Goal: Check status: Check status

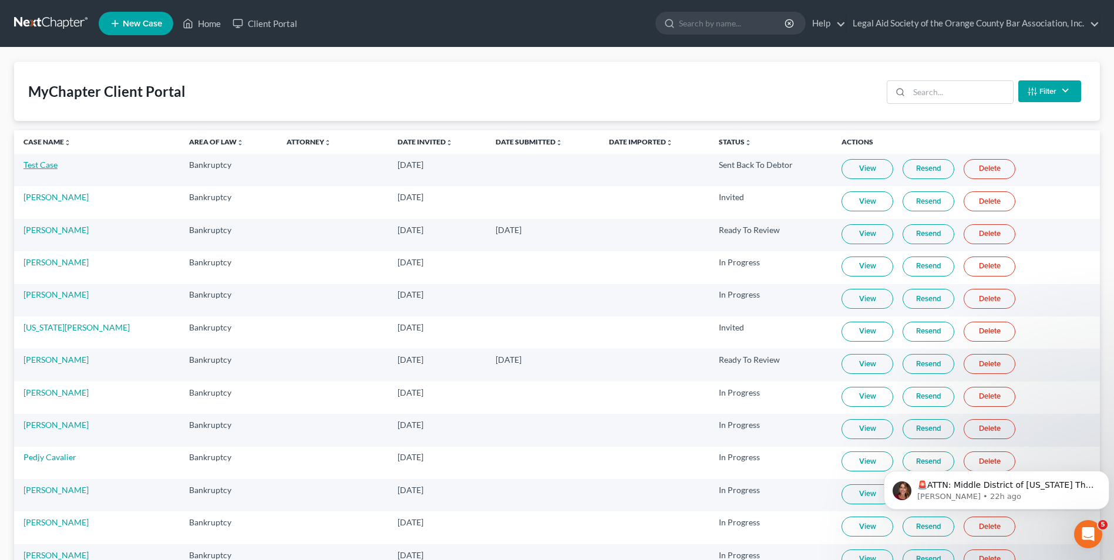
click at [44, 165] on link "Test Case" at bounding box center [40, 165] width 34 height 10
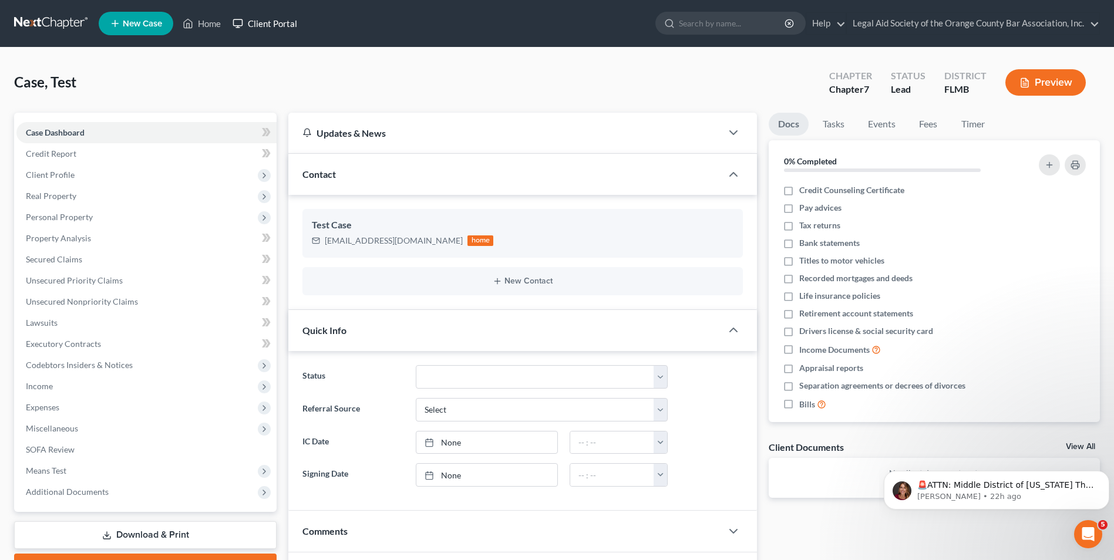
click at [264, 25] on link "Client Portal" at bounding box center [265, 23] width 76 height 21
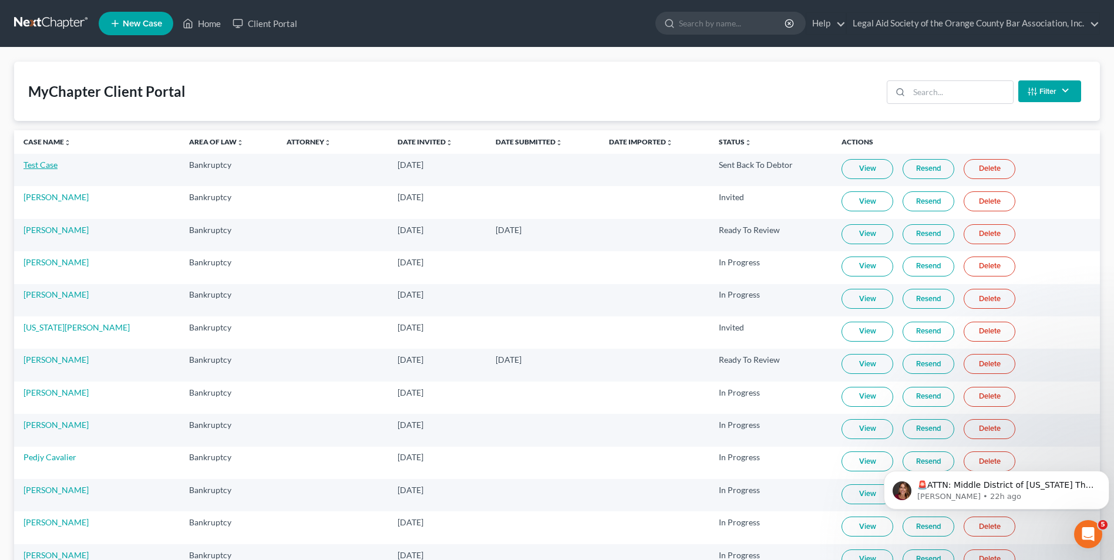
click at [44, 163] on link "Test Case" at bounding box center [40, 165] width 34 height 10
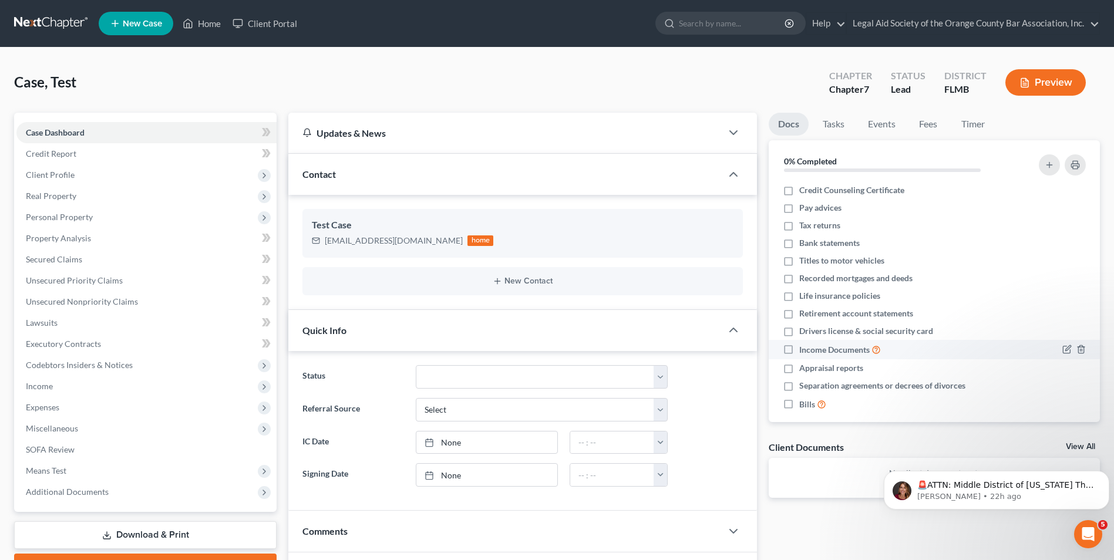
click at [848, 351] on span "Income Documents" at bounding box center [834, 350] width 70 height 12
click at [812, 351] on input "Income Documents" at bounding box center [808, 347] width 8 height 8
click at [799, 354] on label "Income Documents" at bounding box center [840, 350] width 82 height 14
click at [804, 351] on input "Income Documents" at bounding box center [808, 347] width 8 height 8
checkbox input "false"
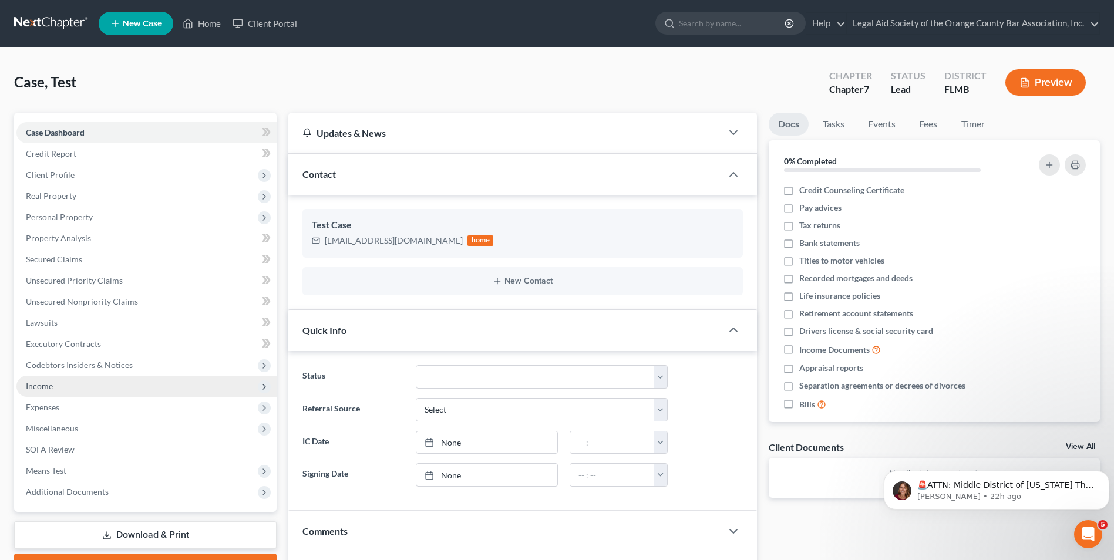
click at [48, 391] on span "Income" at bounding box center [39, 386] width 27 height 10
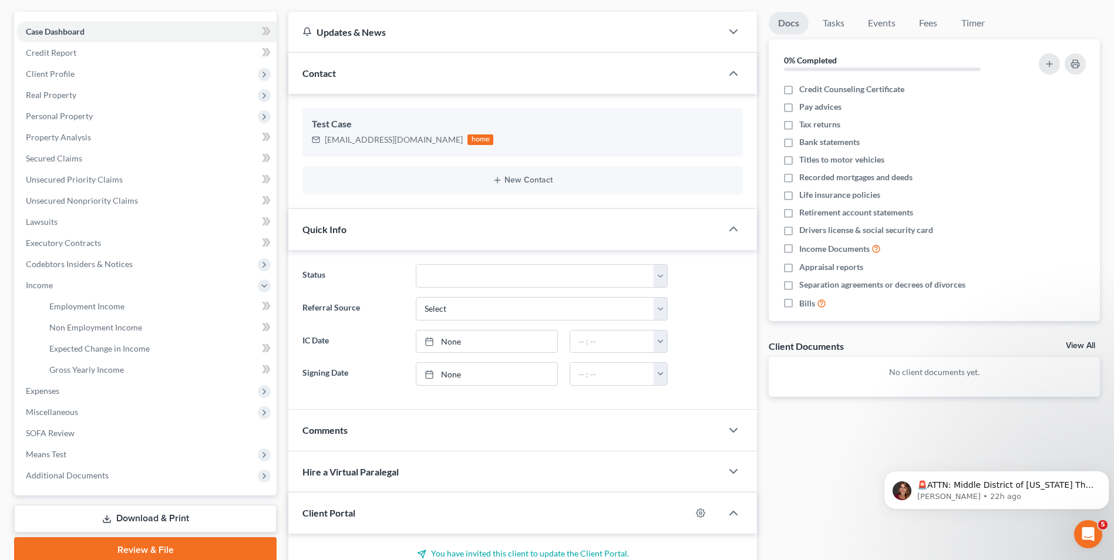
scroll to position [117, 0]
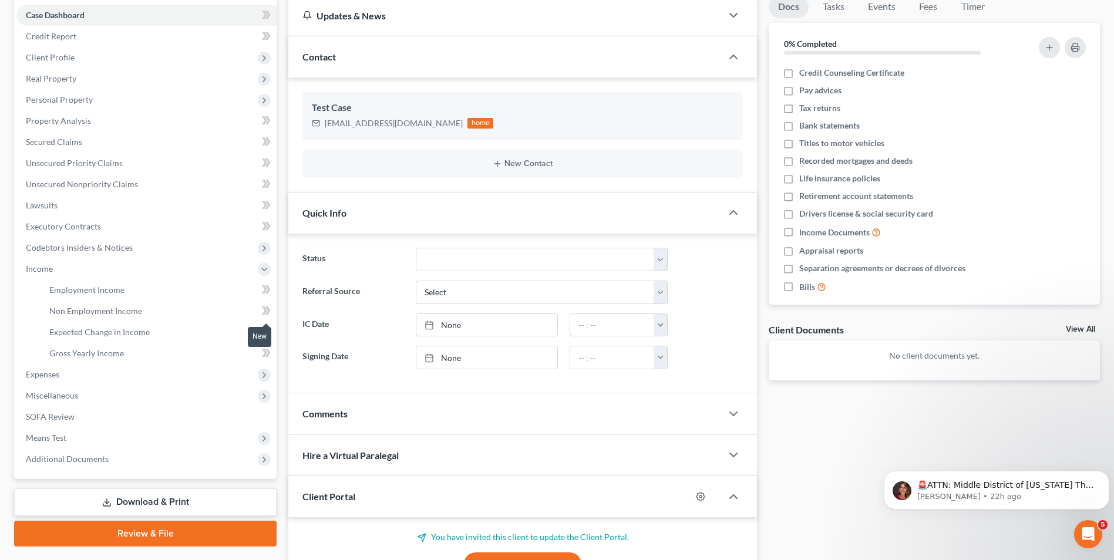
click at [269, 312] on icon at bounding box center [267, 311] width 5 height 8
click at [264, 314] on icon at bounding box center [264, 311] width 5 height 8
click at [267, 333] on icon at bounding box center [266, 332] width 9 height 15
click at [83, 395] on span "Miscellaneous" at bounding box center [146, 395] width 260 height 21
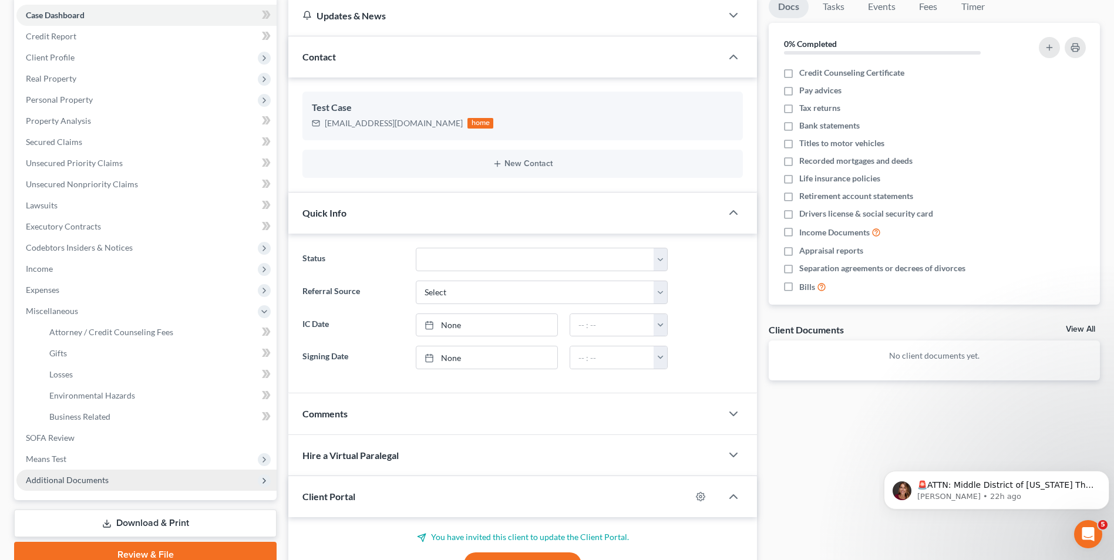
click at [55, 479] on span "Additional Documents" at bounding box center [67, 480] width 83 height 10
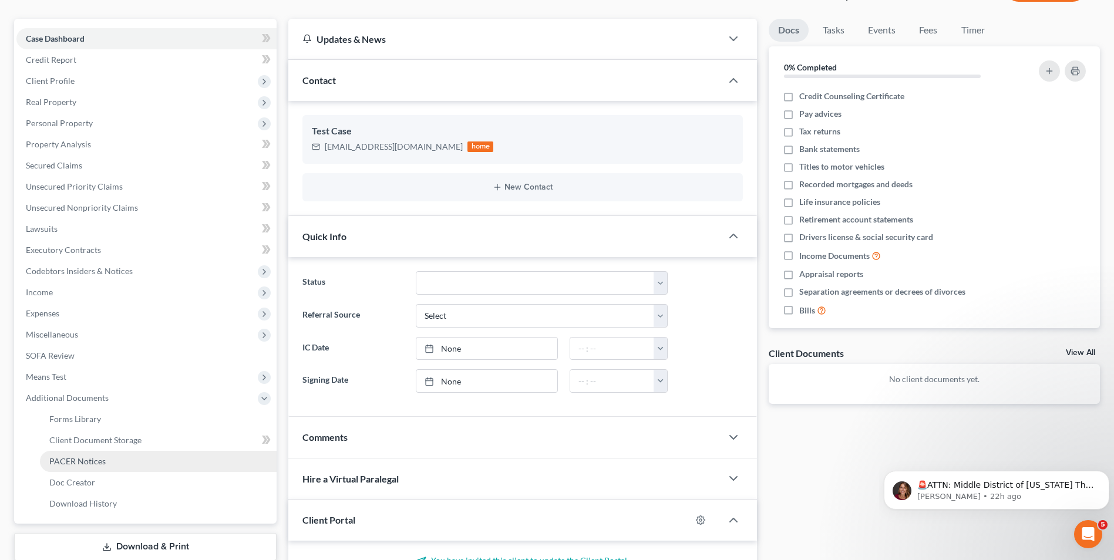
scroll to position [0, 0]
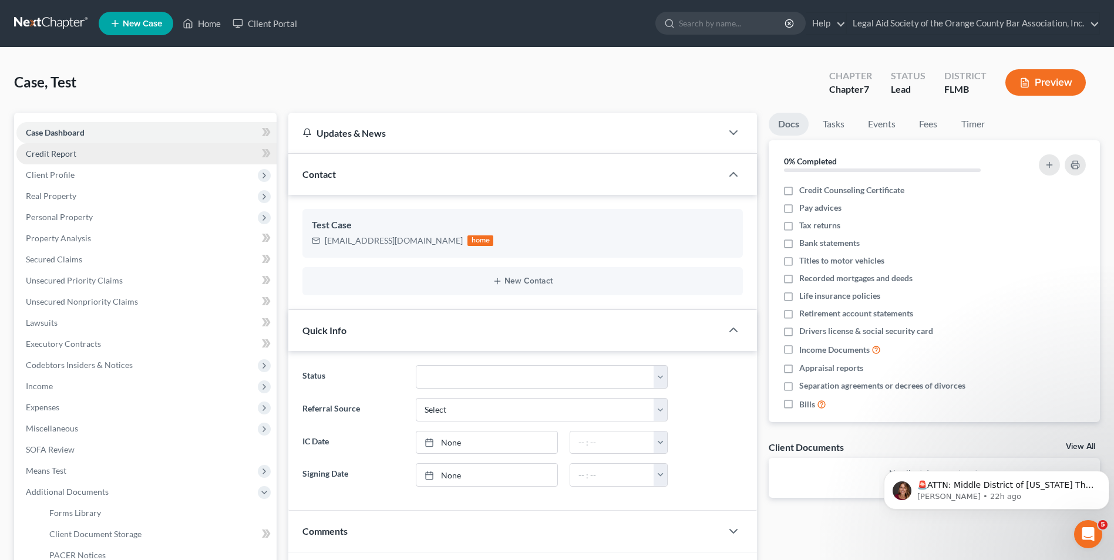
click at [68, 156] on span "Credit Report" at bounding box center [51, 154] width 51 height 10
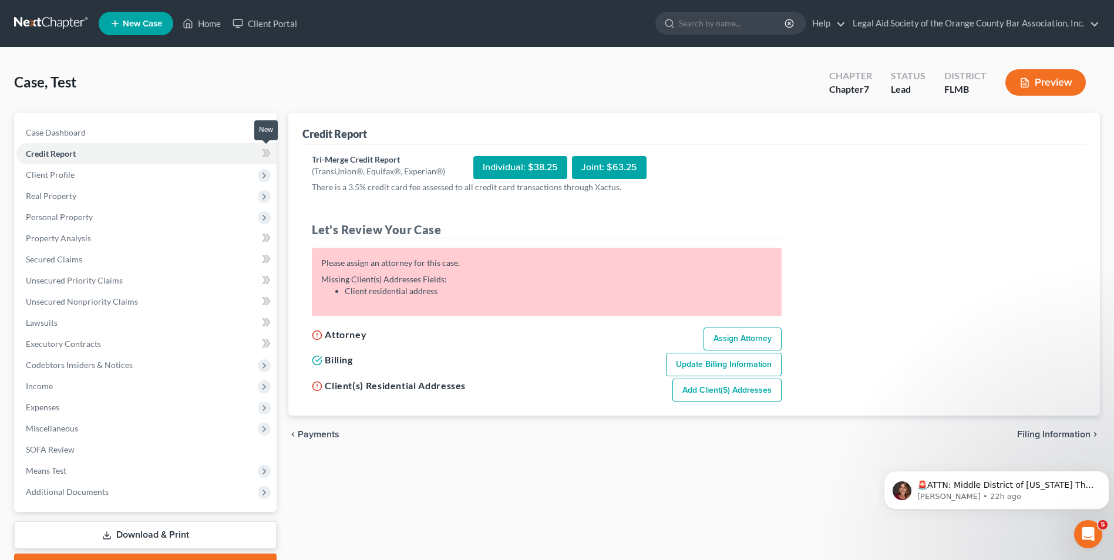
click at [271, 156] on icon at bounding box center [266, 153] width 9 height 15
click at [41, 392] on span "Income" at bounding box center [146, 386] width 260 height 21
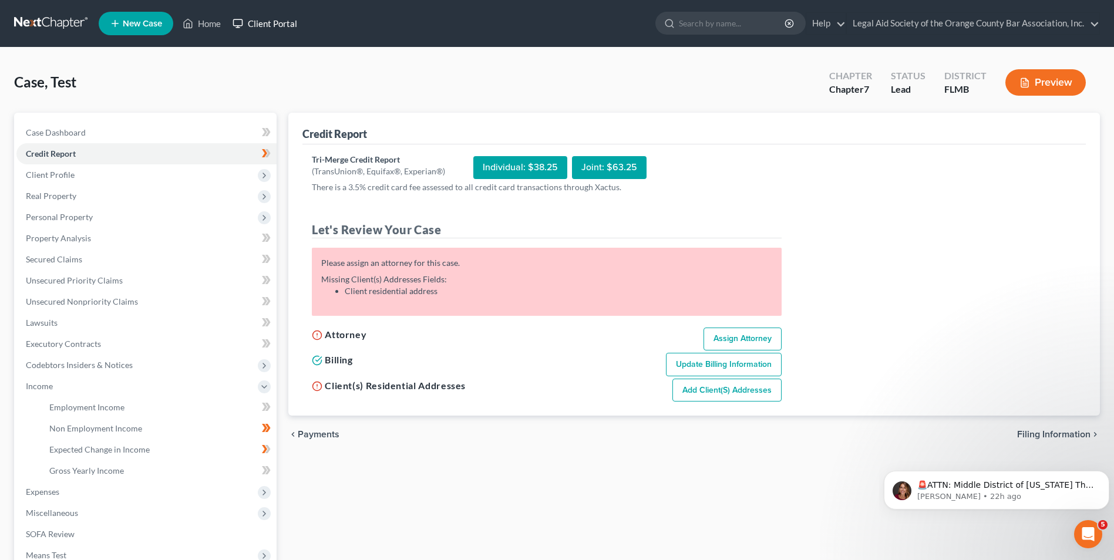
click at [269, 25] on link "Client Portal" at bounding box center [265, 23] width 76 height 21
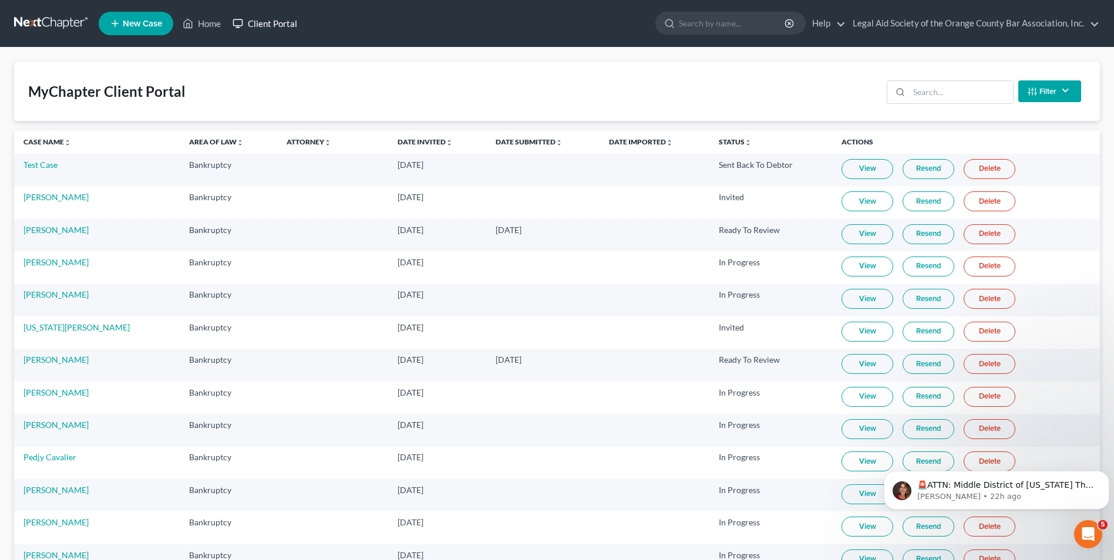
click at [274, 18] on link "Client Portal" at bounding box center [265, 23] width 76 height 21
click at [41, 166] on link "Test Case" at bounding box center [40, 165] width 34 height 10
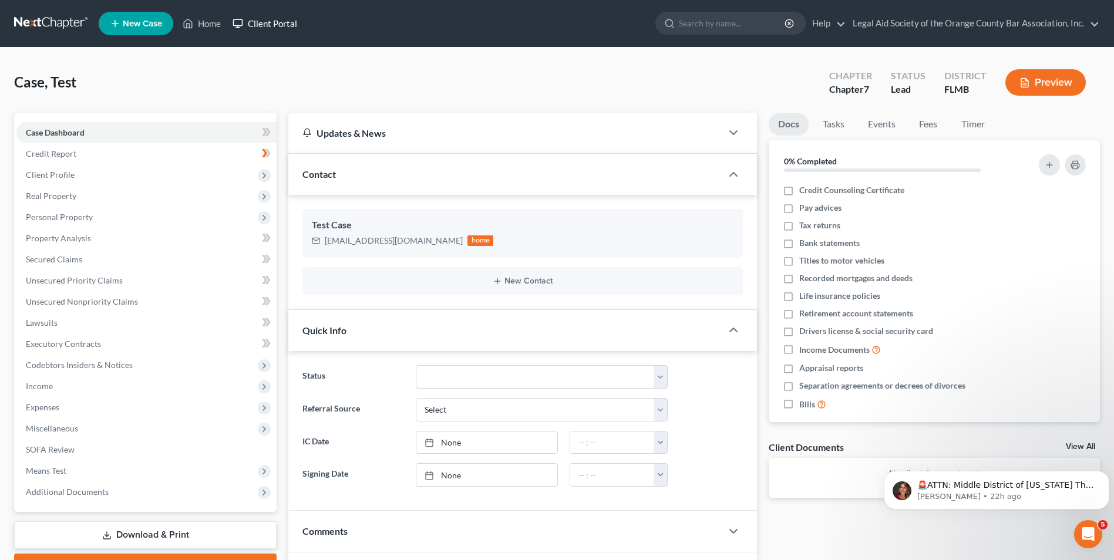
click at [273, 21] on link "Client Portal" at bounding box center [265, 23] width 76 height 21
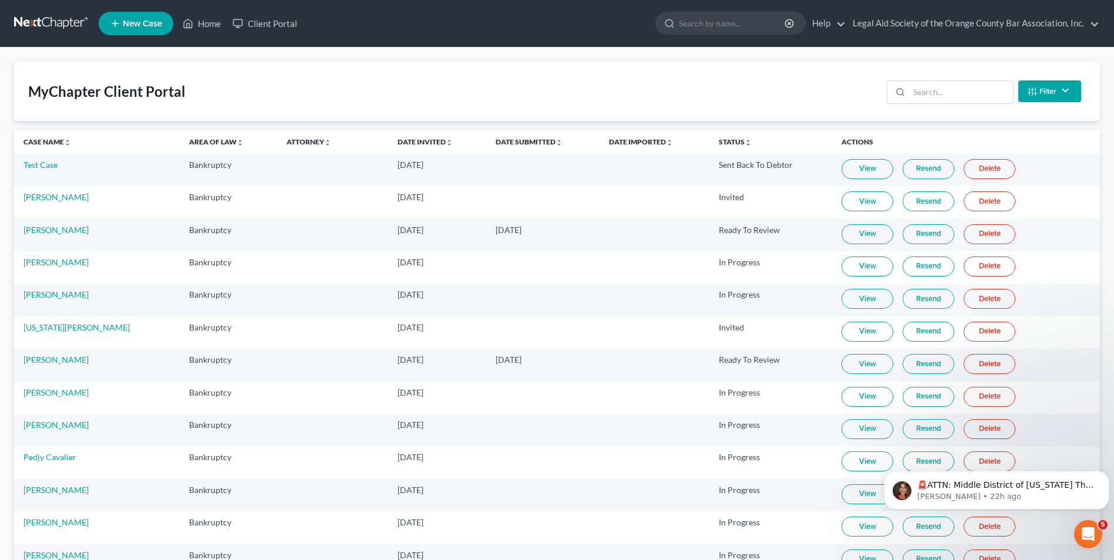
click at [845, 164] on link "View" at bounding box center [868, 169] width 52 height 20
click at [49, 166] on link "Test Case" at bounding box center [40, 165] width 34 height 10
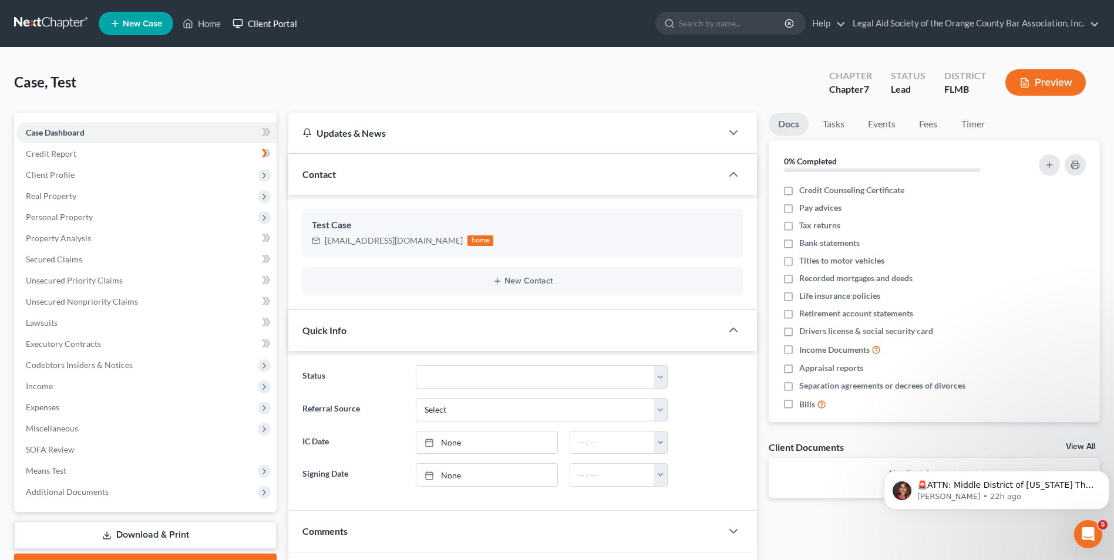
click at [279, 28] on link "Client Portal" at bounding box center [265, 23] width 76 height 21
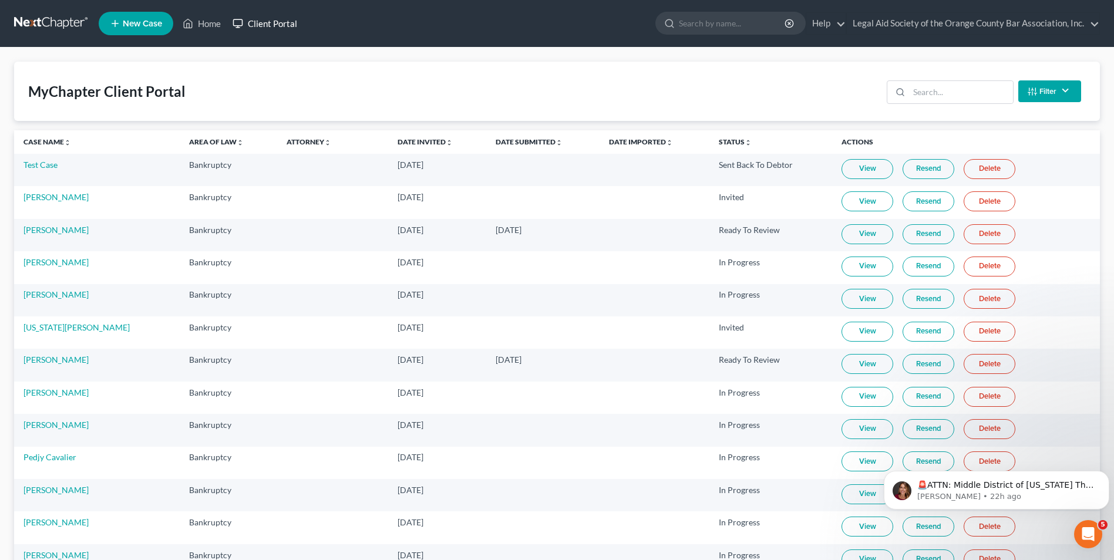
click at [263, 21] on link "Client Portal" at bounding box center [265, 23] width 76 height 21
click at [43, 171] on td "Test Case" at bounding box center [97, 170] width 166 height 32
click at [43, 163] on link "Test Case" at bounding box center [40, 165] width 34 height 10
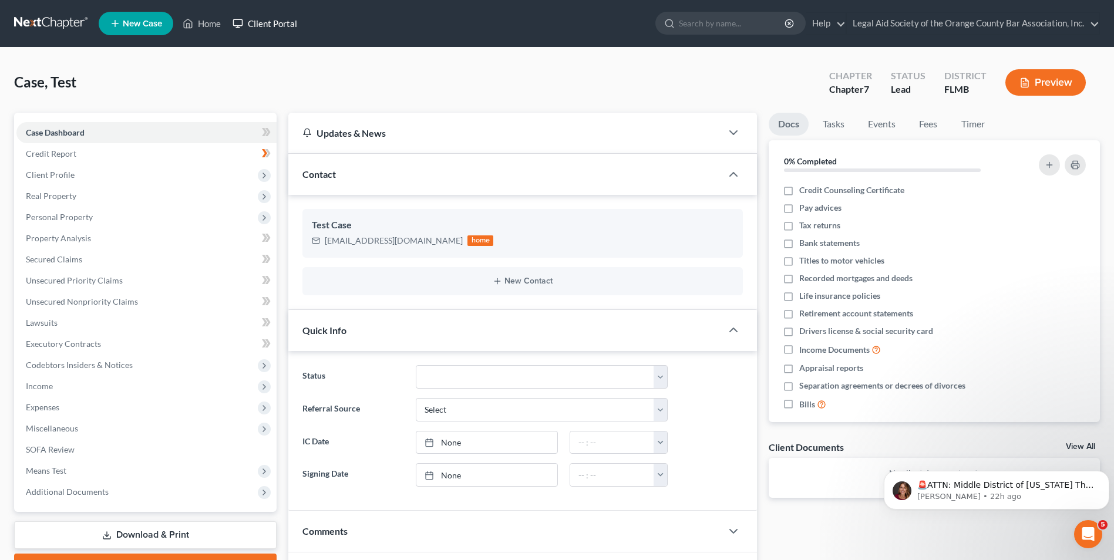
click at [269, 17] on link "Client Portal" at bounding box center [265, 23] width 76 height 21
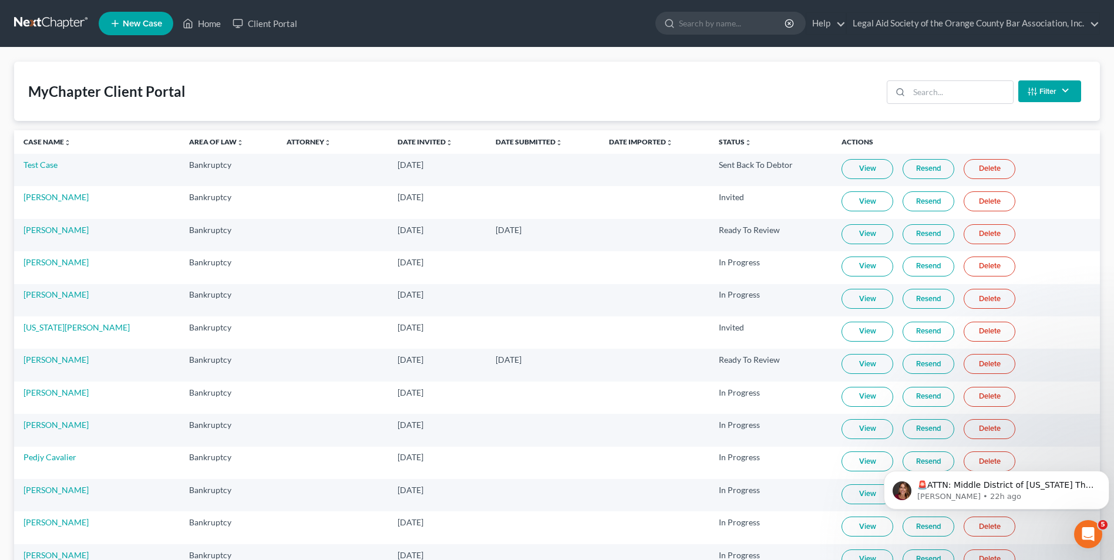
click at [852, 169] on link "View" at bounding box center [868, 169] width 52 height 20
